Goal: Information Seeking & Learning: Learn about a topic

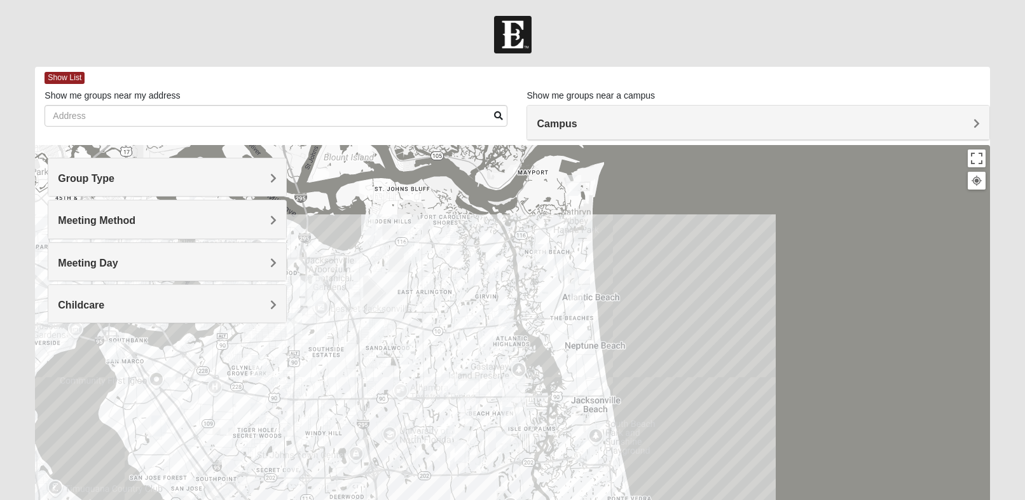
click at [197, 212] on div "Meeting Method" at bounding box center [166, 219] width 237 height 38
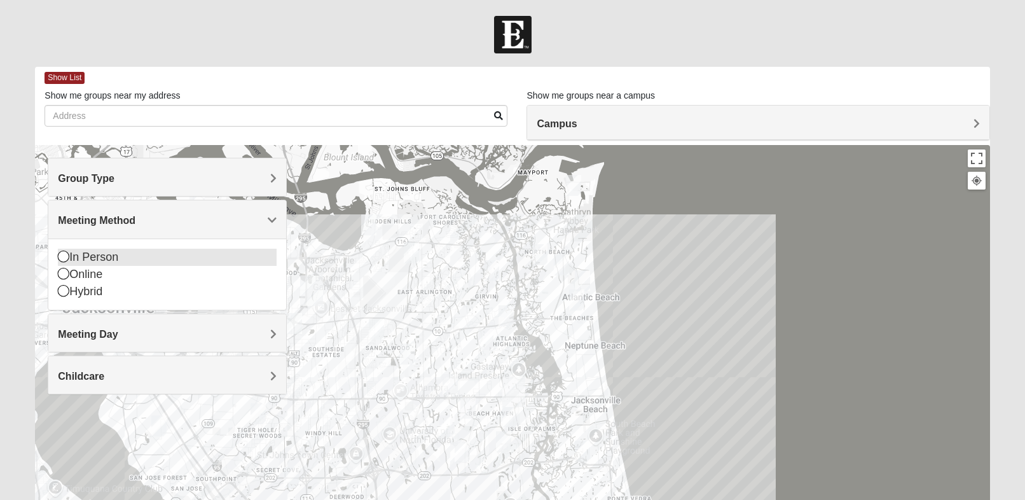
click at [60, 258] on icon at bounding box center [63, 256] width 11 height 11
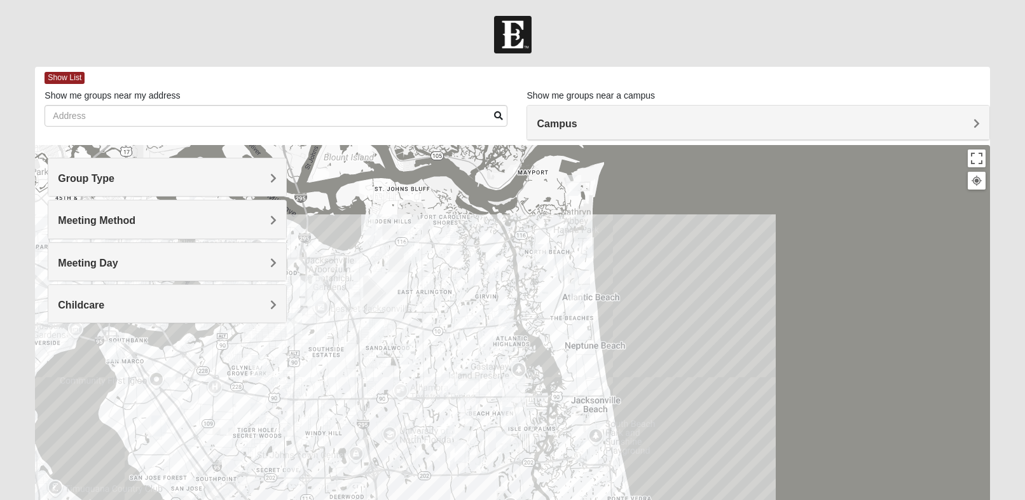
click at [114, 316] on div "Childcare" at bounding box center [166, 304] width 237 height 38
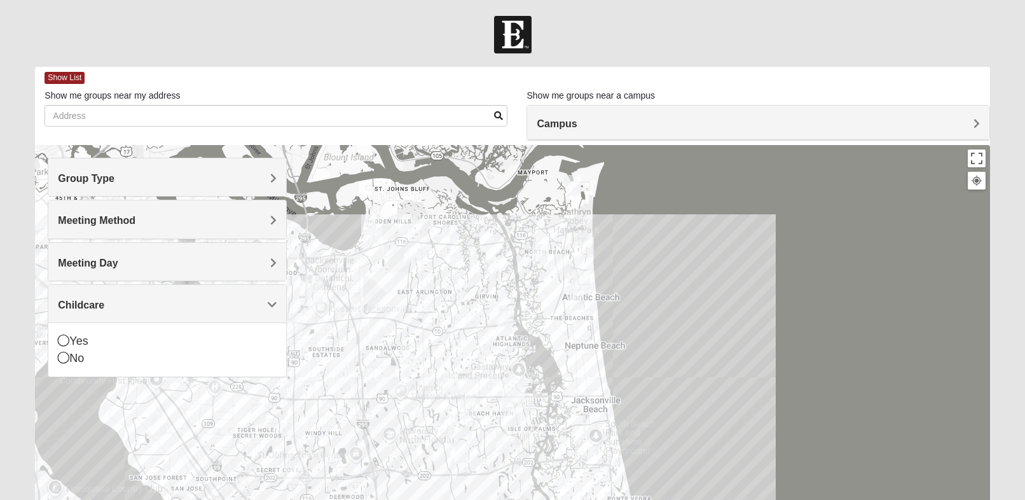
click at [114, 316] on div "Childcare" at bounding box center [166, 304] width 237 height 38
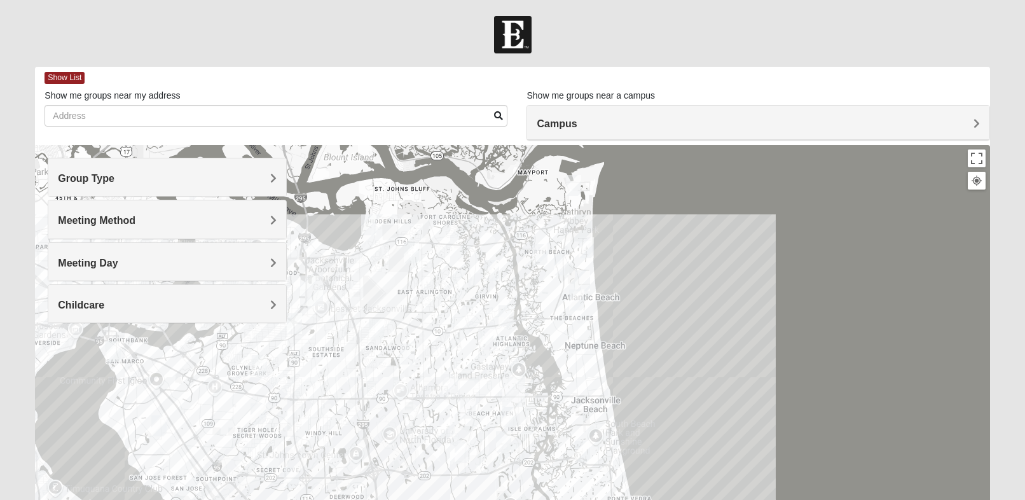
click at [152, 176] on h4 "Group Type" at bounding box center [167, 178] width 218 height 12
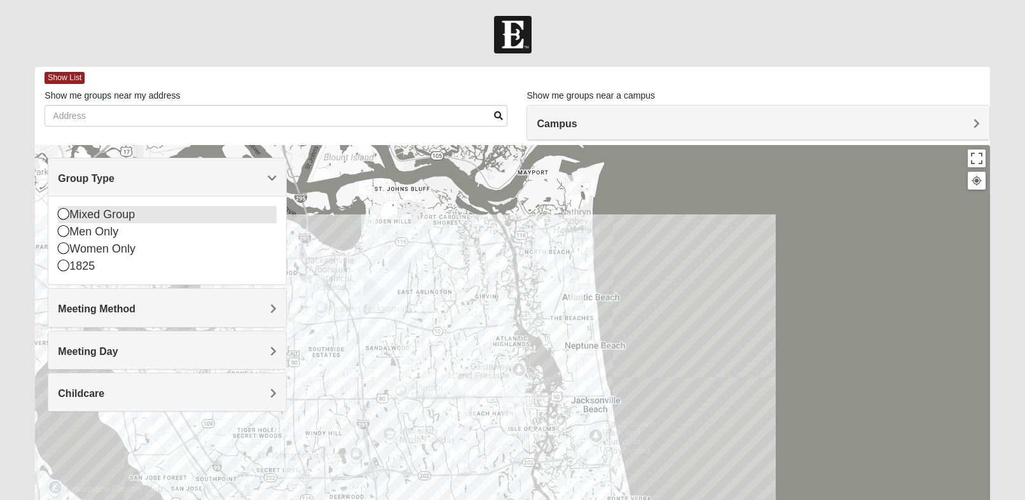
click at [65, 212] on icon at bounding box center [63, 213] width 11 height 11
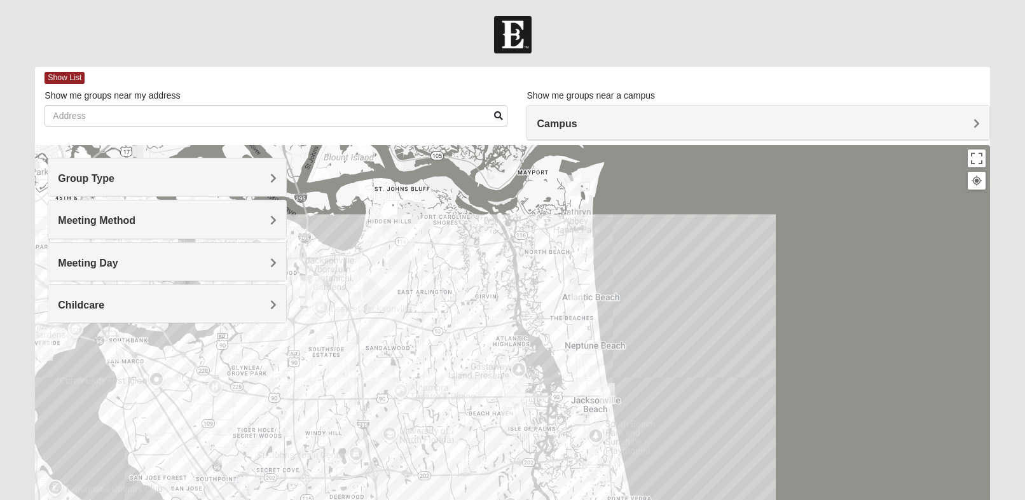
click at [209, 180] on h4 "Group Type" at bounding box center [167, 178] width 218 height 12
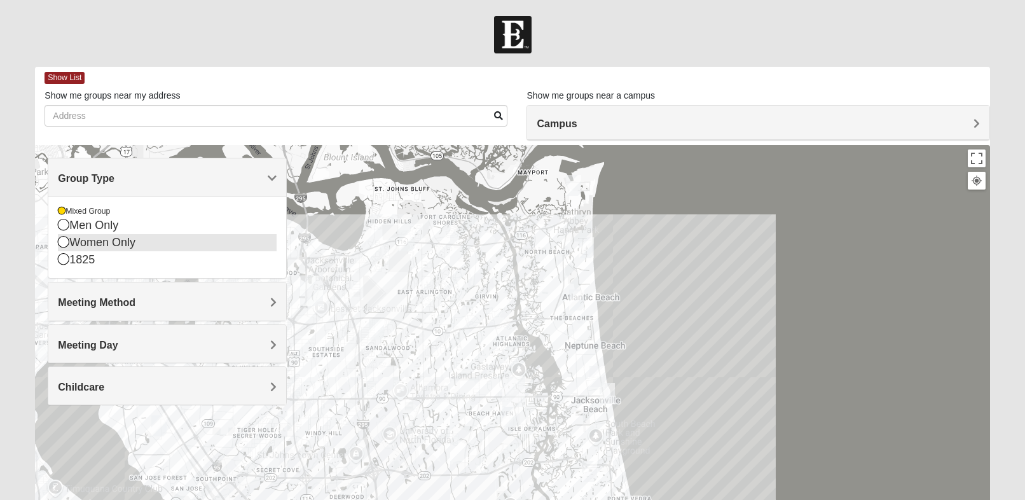
click at [119, 244] on div "Women Only" at bounding box center [167, 242] width 218 height 17
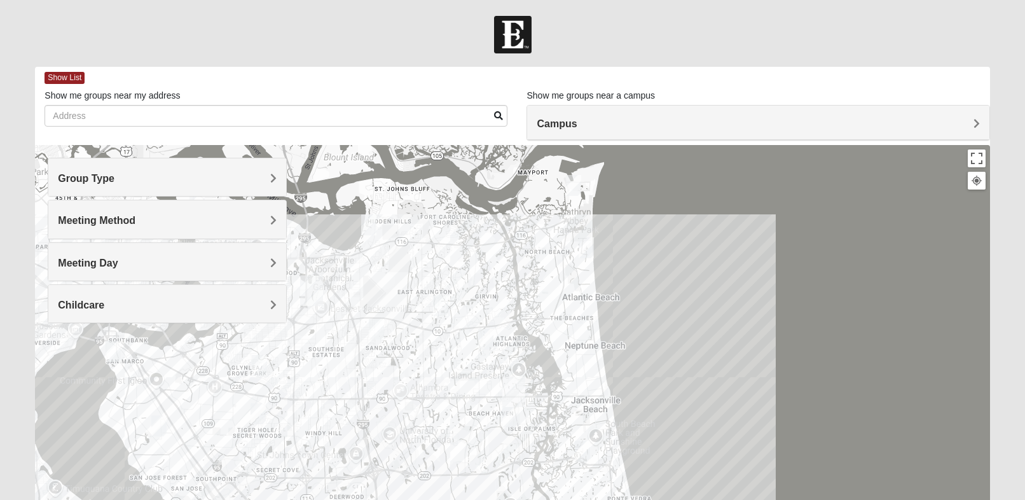
click at [186, 172] on h4 "Group Type" at bounding box center [167, 178] width 218 height 12
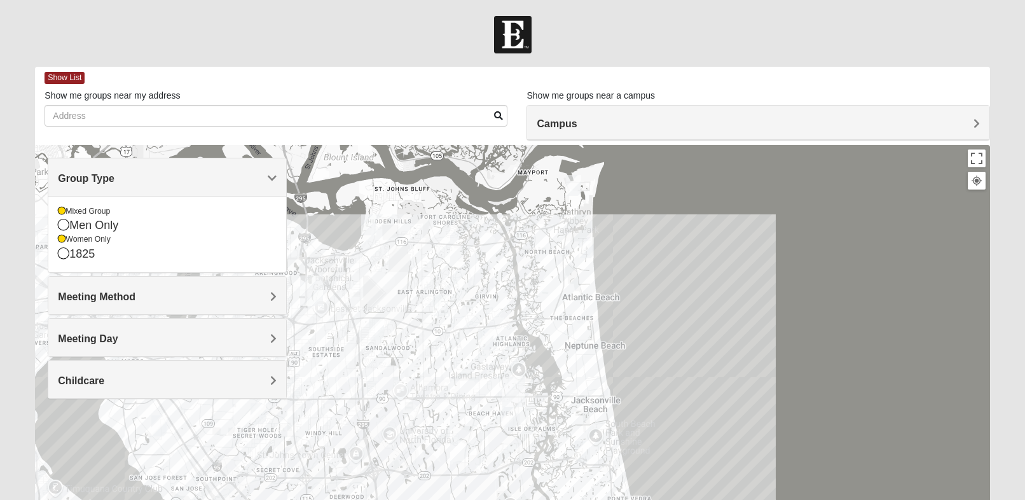
click at [719, 266] on div at bounding box center [512, 399] width 955 height 509
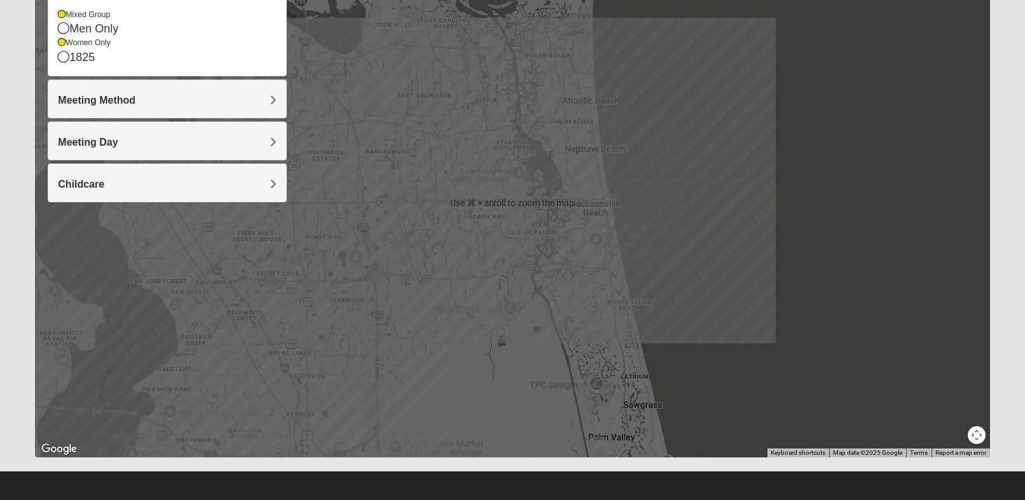
scroll to position [200, 0]
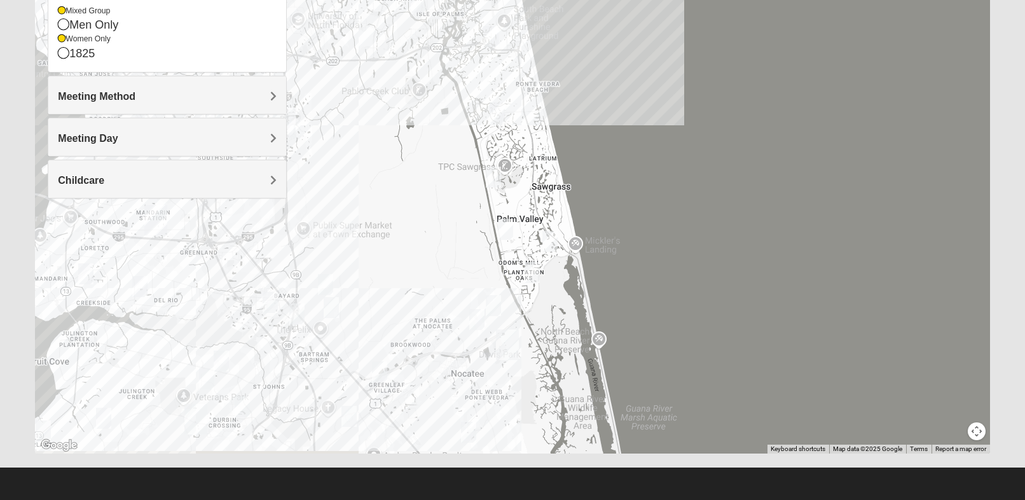
drag, startPoint x: 562, startPoint y: 335, endPoint x: 470, endPoint y: 119, distance: 235.1
click at [470, 119] on div at bounding box center [512, 199] width 955 height 509
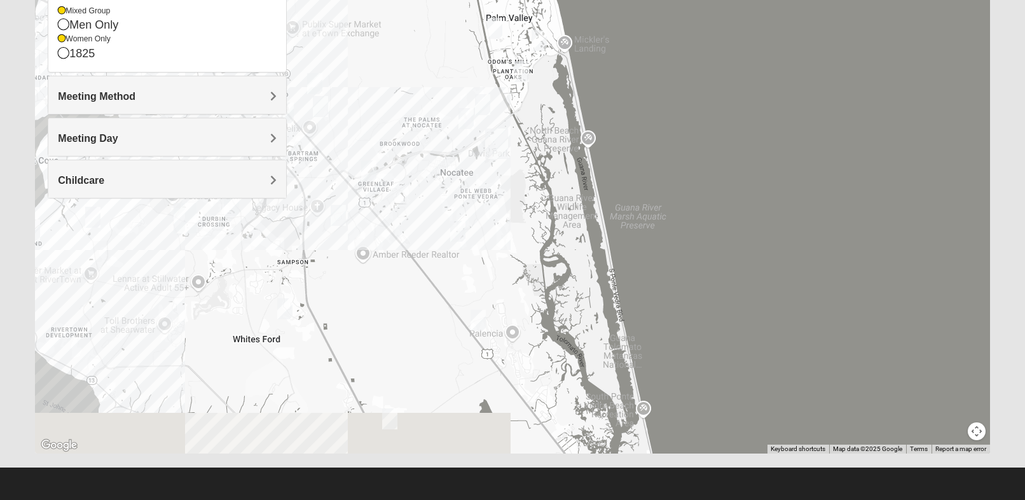
drag, startPoint x: 469, startPoint y: 198, endPoint x: 471, endPoint y: 72, distance: 126.6
click at [465, 74] on div at bounding box center [512, 199] width 955 height 509
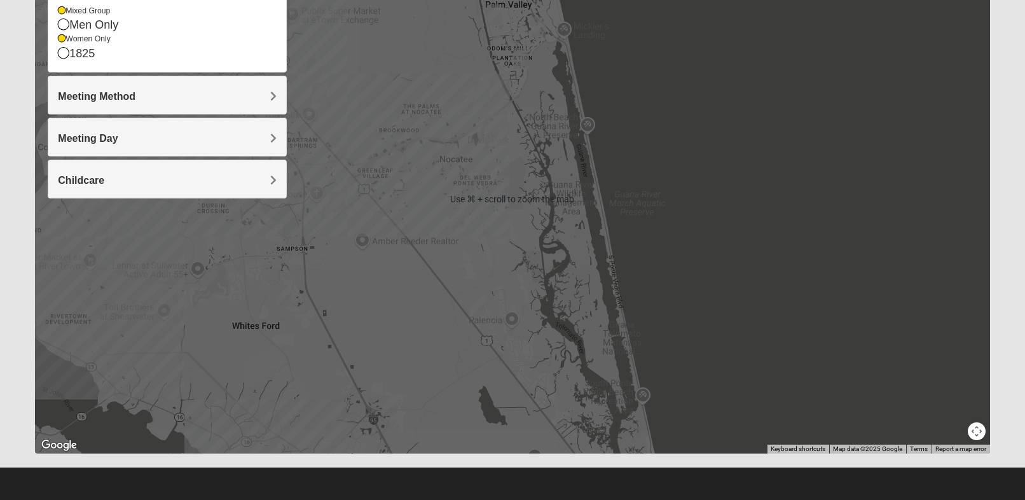
scroll to position [200, 0]
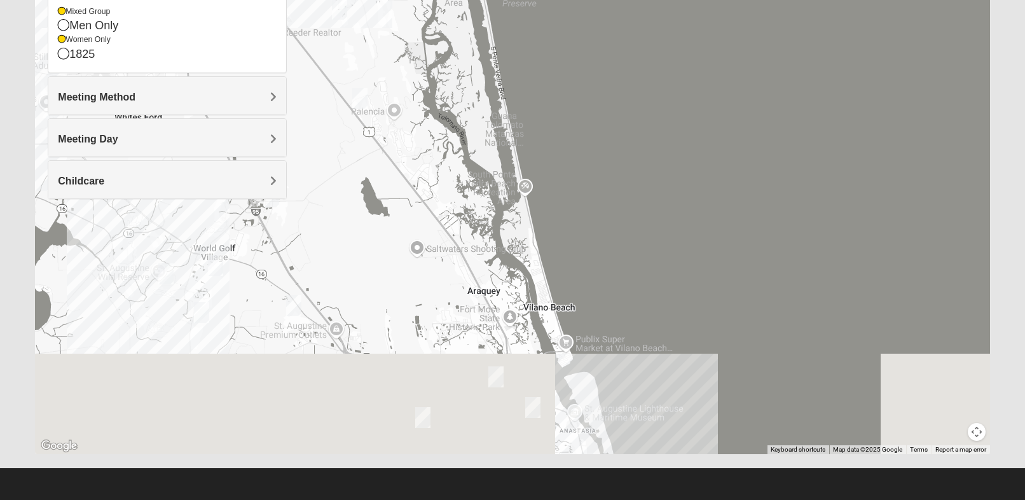
drag, startPoint x: 427, startPoint y: 95, endPoint x: 413, endPoint y: 1, distance: 95.1
click at [413, 0] on div at bounding box center [512, 199] width 955 height 509
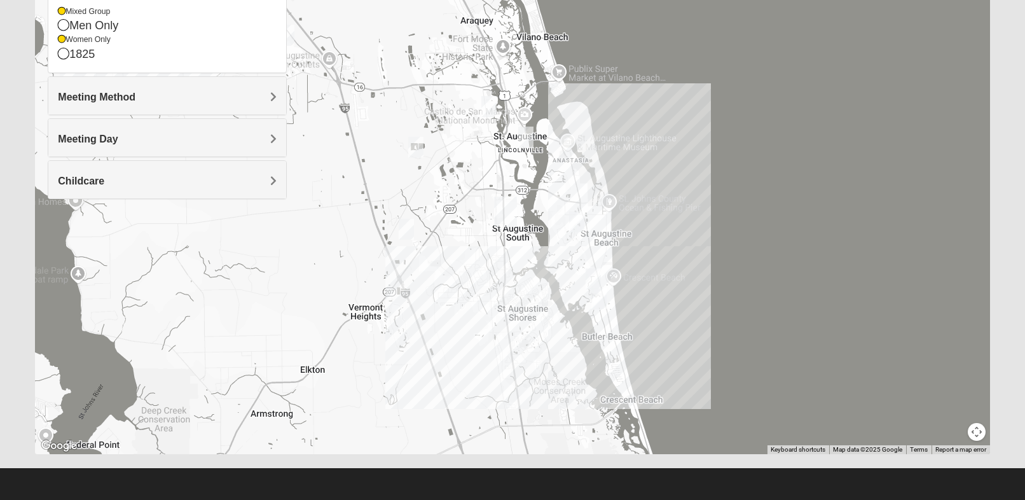
drag, startPoint x: 482, startPoint y: 143, endPoint x: 488, endPoint y: 52, distance: 91.8
click at [488, 52] on div at bounding box center [512, 199] width 955 height 509
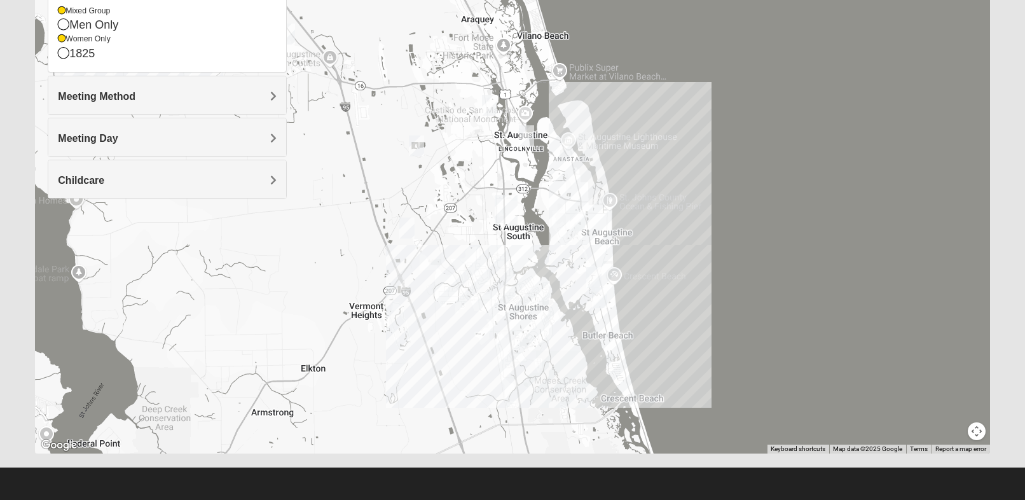
click at [529, 133] on img "Womens Haas 32084" at bounding box center [526, 135] width 15 height 21
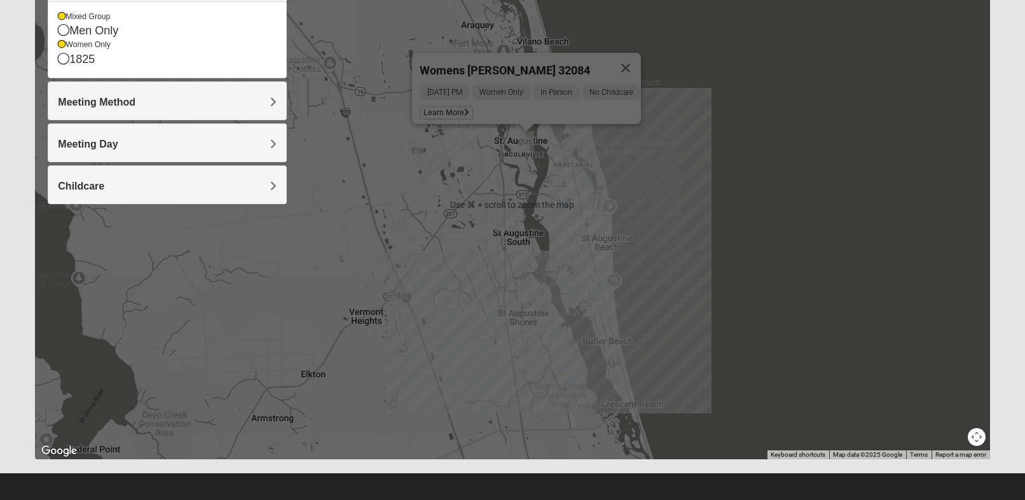
scroll to position [196, 0]
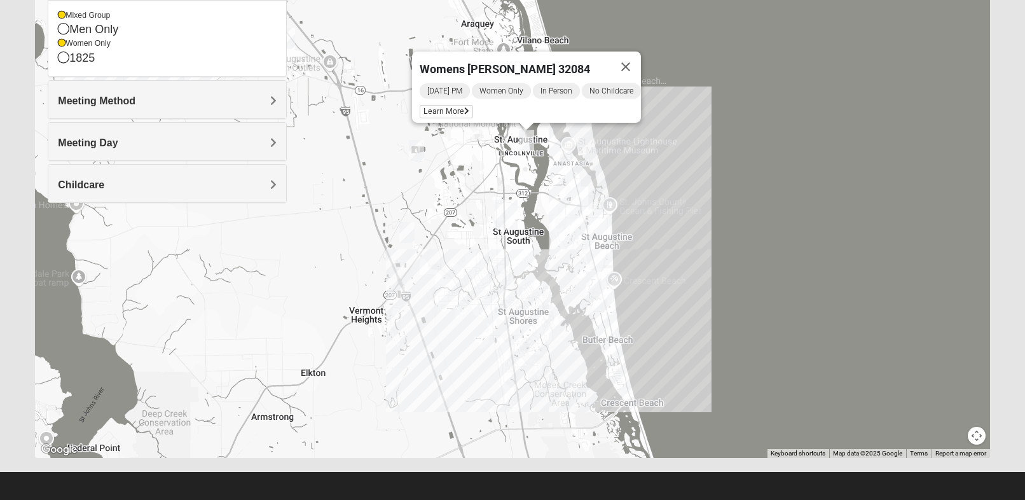
click at [641, 58] on button "Close" at bounding box center [626, 67] width 31 height 31
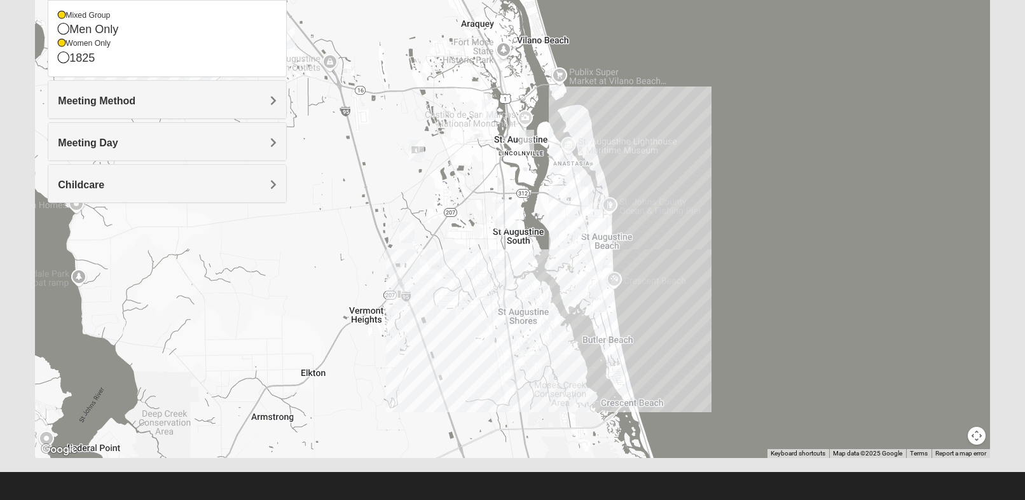
click at [486, 112] on img "Mixed Richardson 32084" at bounding box center [489, 109] width 15 height 21
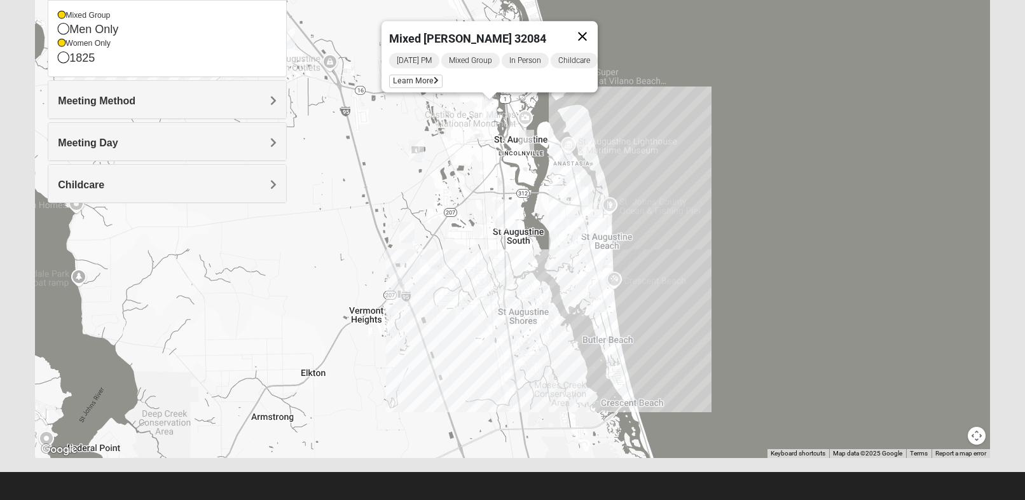
click at [594, 28] on button "Close" at bounding box center [582, 36] width 31 height 31
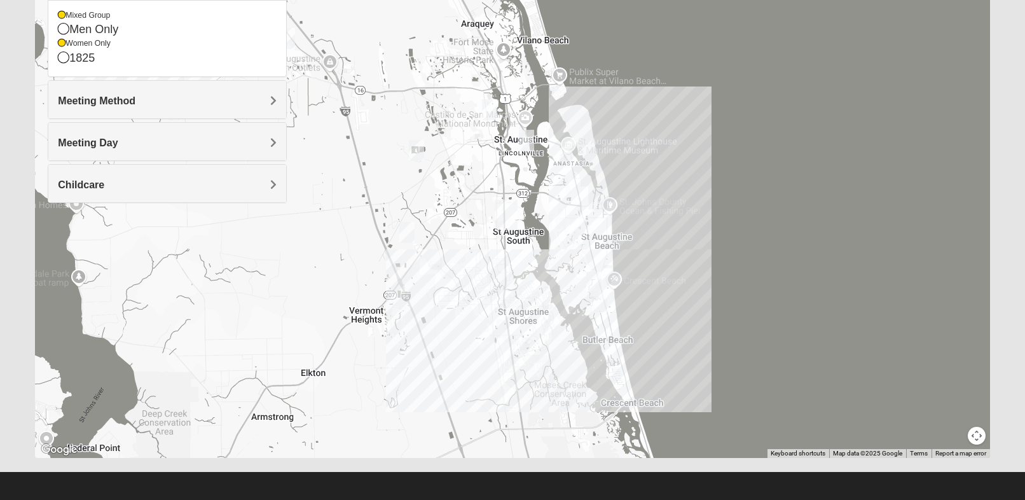
click at [579, 237] on div "To navigate, press the arrow keys." at bounding box center [512, 203] width 955 height 509
click at [580, 228] on img "Mixed Caple 32080" at bounding box center [577, 224] width 15 height 21
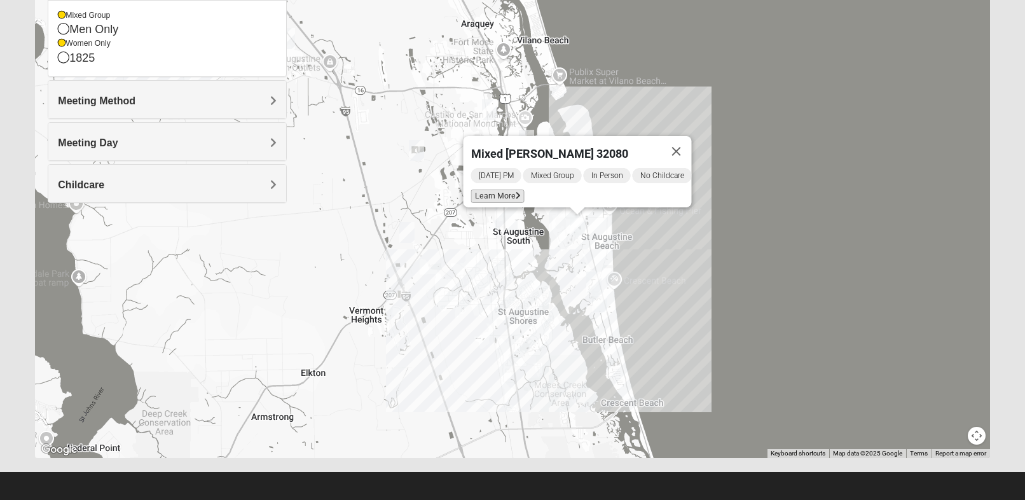
click at [503, 190] on span "Learn More" at bounding box center [497, 196] width 53 height 13
